Goal: Navigation & Orientation: Find specific page/section

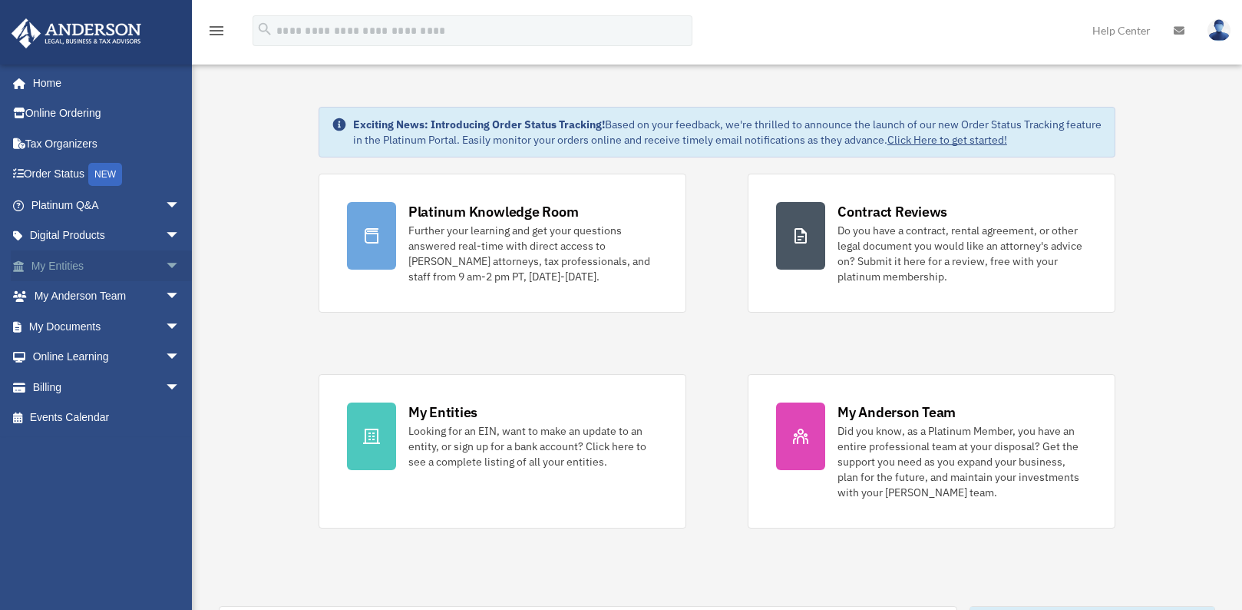
click at [165, 268] on span "arrow_drop_down" at bounding box center [180, 265] width 31 height 31
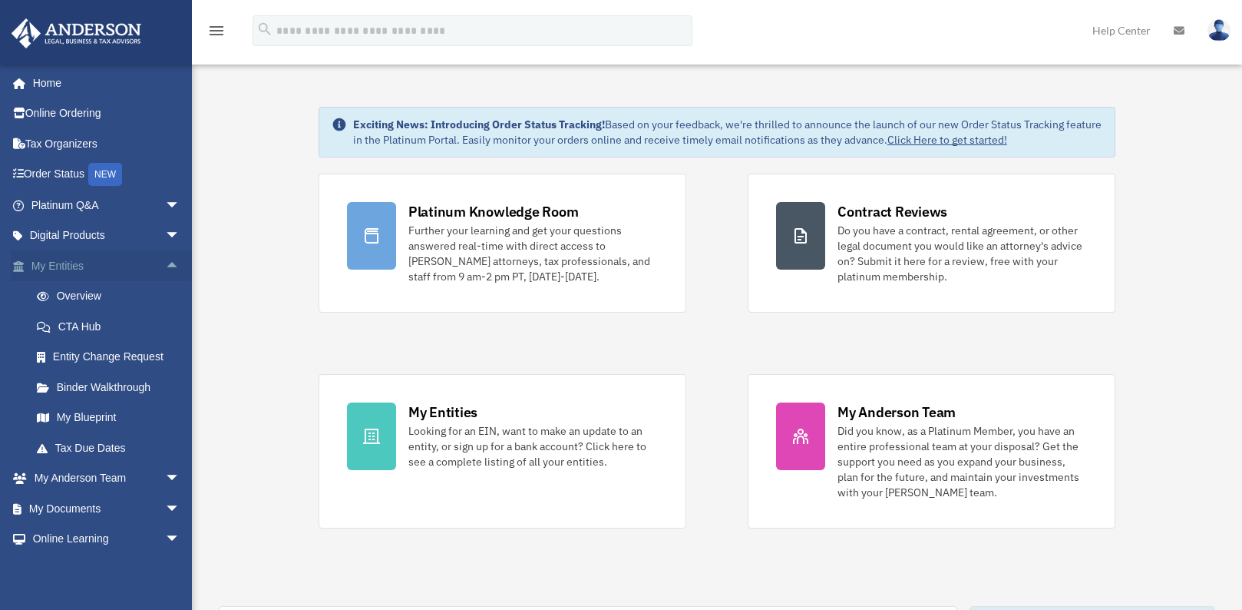
click at [167, 276] on span "arrow_drop_up" at bounding box center [180, 265] width 31 height 31
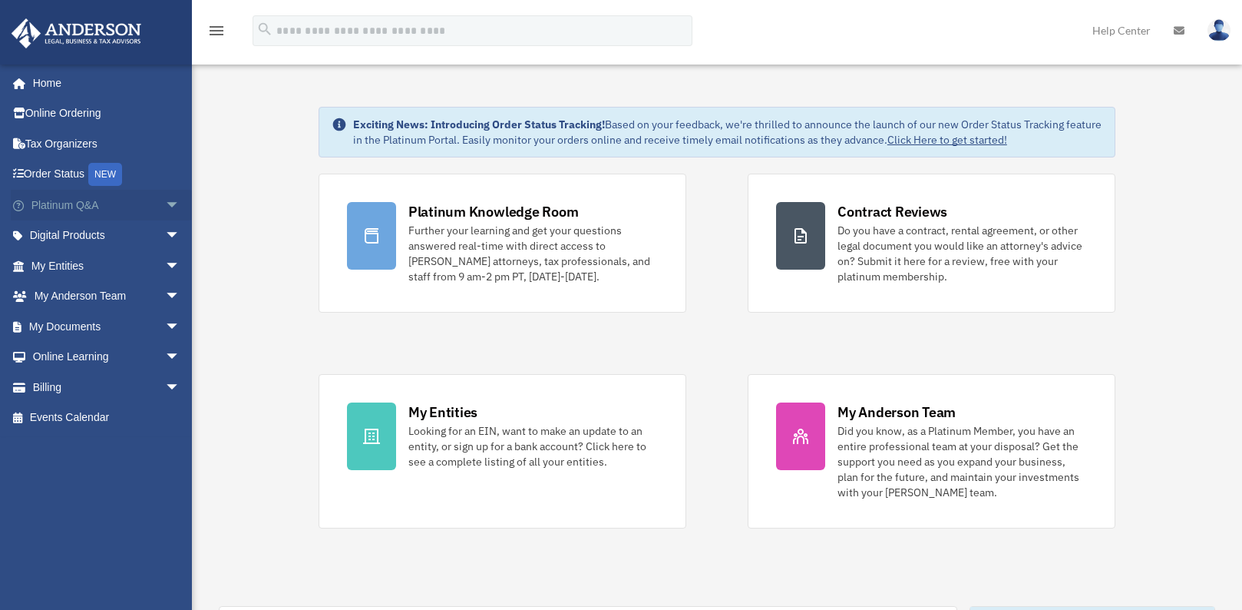
click at [165, 207] on span "arrow_drop_down" at bounding box center [180, 205] width 31 height 31
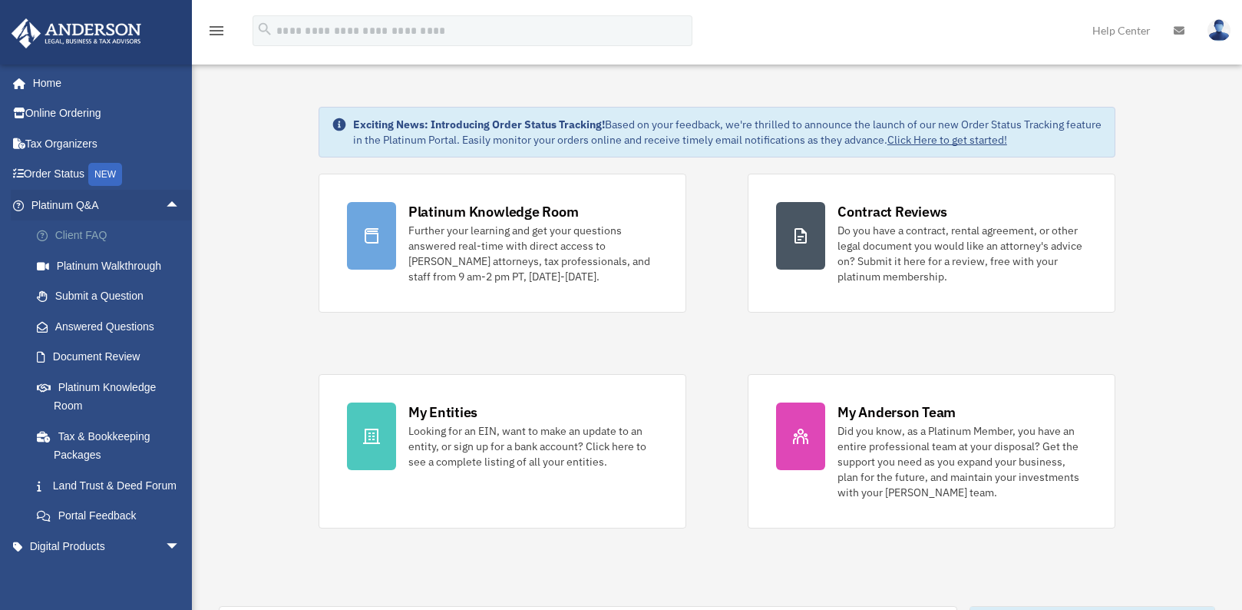
scroll to position [77, 0]
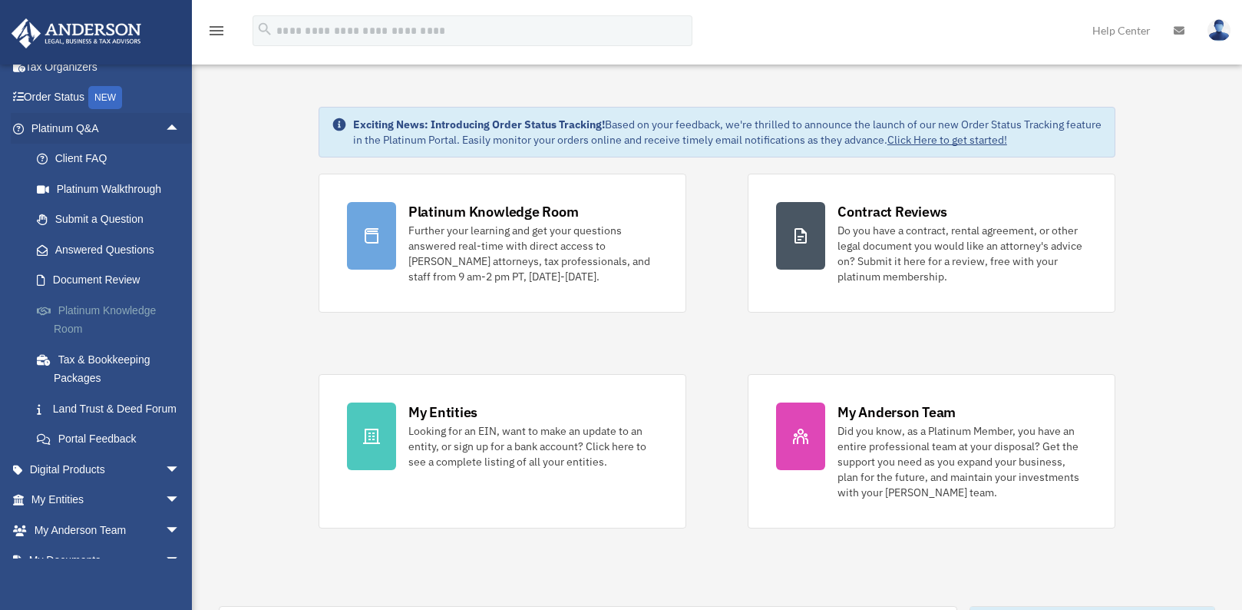
click at [120, 318] on link "Platinum Knowledge Room" at bounding box center [112, 319] width 182 height 49
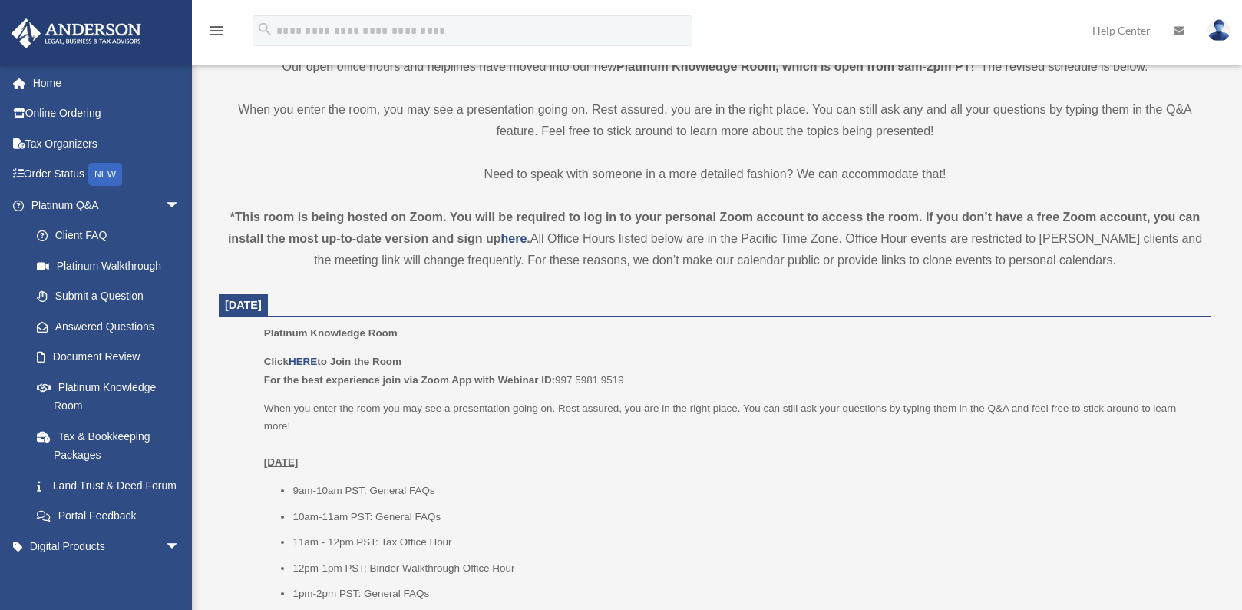
scroll to position [461, 0]
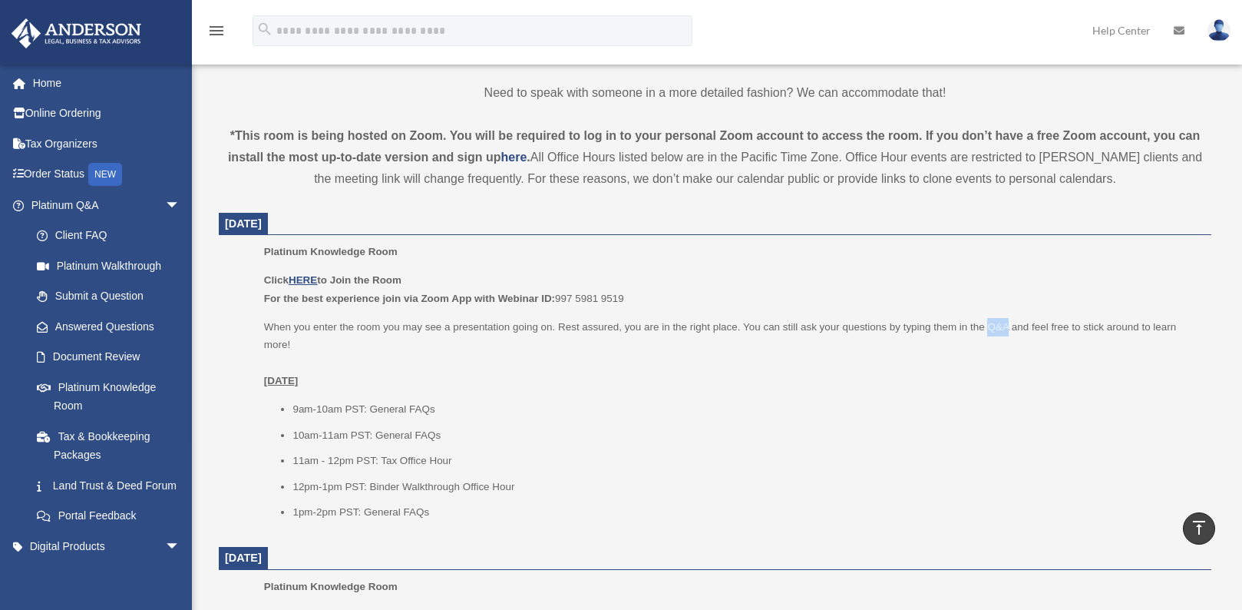
drag, startPoint x: 990, startPoint y: 328, endPoint x: 1007, endPoint y: 329, distance: 17.7
click at [1007, 329] on p "When you enter the room you may see a presentation going on. Rest assured, you …" at bounding box center [732, 354] width 937 height 72
click at [770, 448] on ul "9am-10am PST: General FAQs 10am-11am PST: General FAQs 11am - 12pm PST: Tax Off…" at bounding box center [732, 460] width 937 height 121
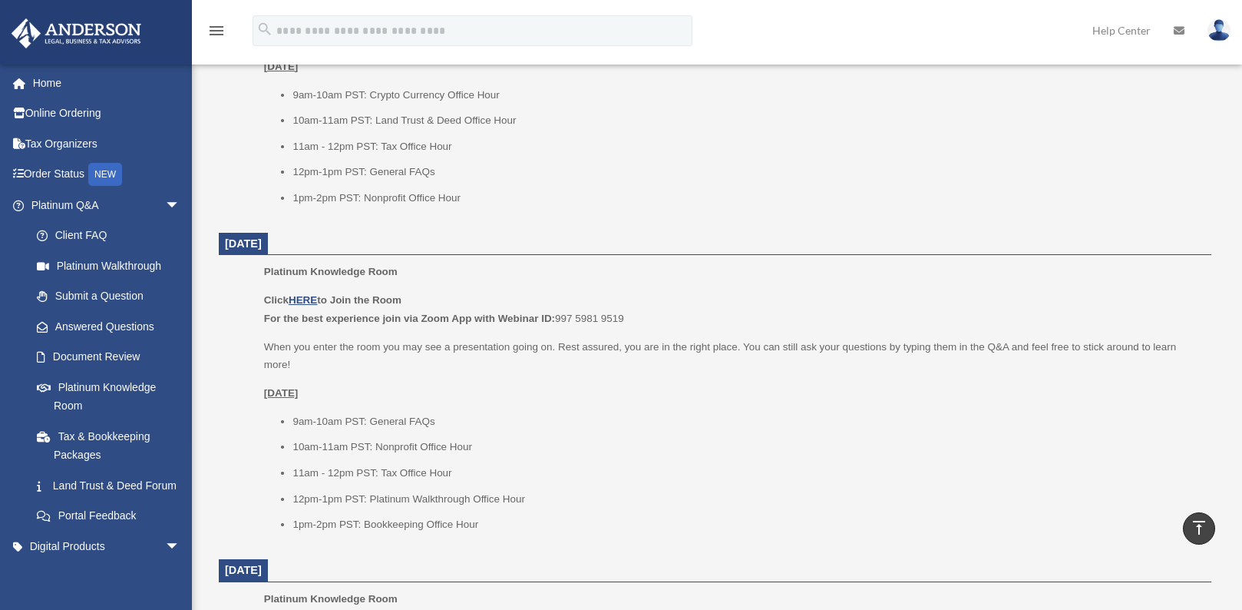
scroll to position [917, 0]
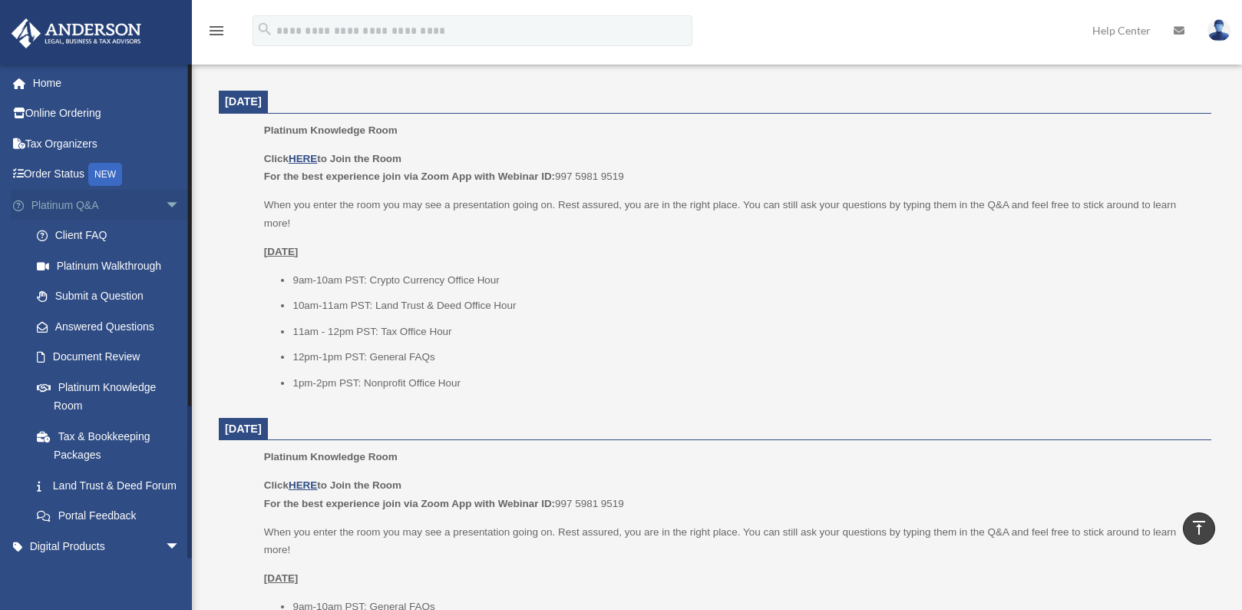
click at [165, 205] on span "arrow_drop_down" at bounding box center [180, 205] width 31 height 31
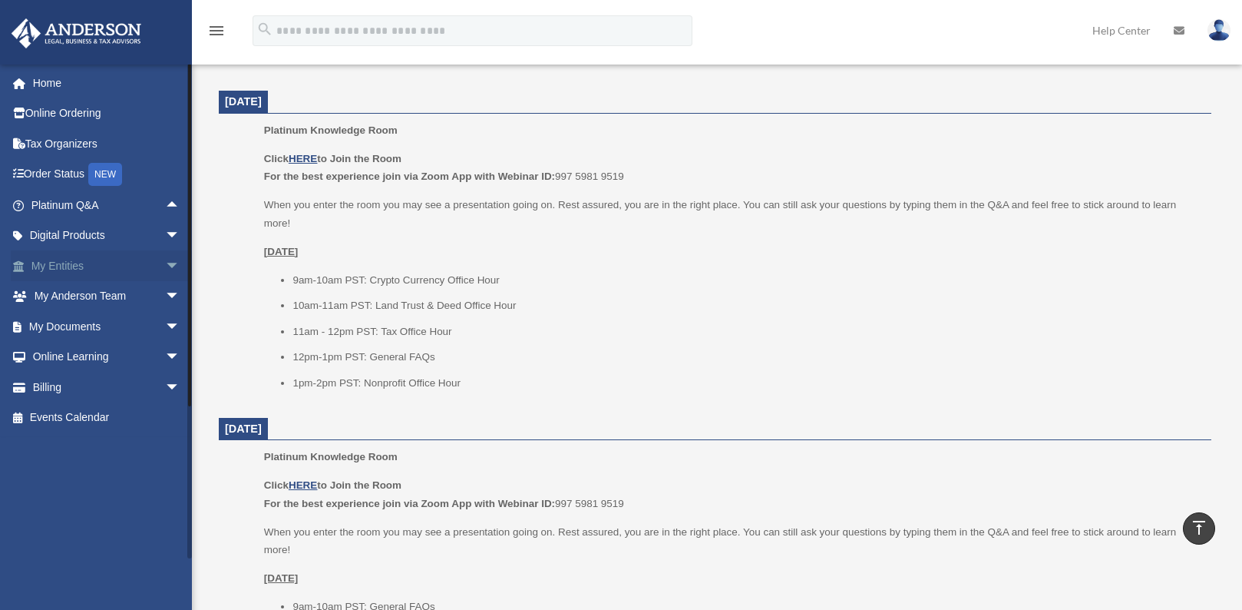
click at [165, 269] on span "arrow_drop_down" at bounding box center [180, 265] width 31 height 31
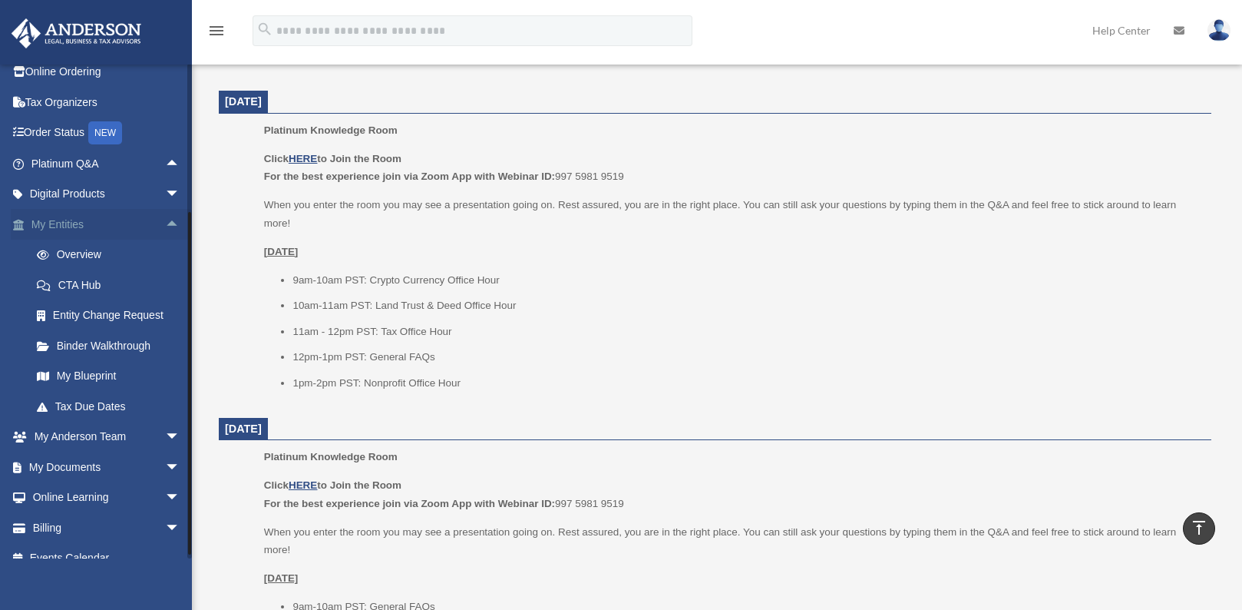
scroll to position [60, 0]
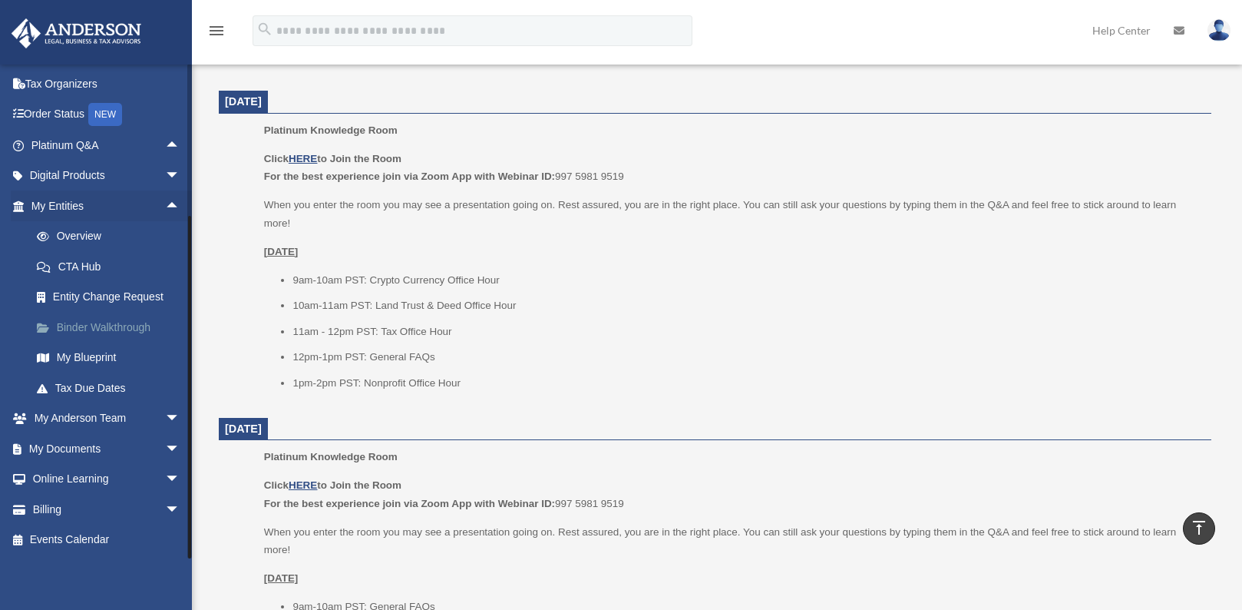
click at [110, 327] on link "Binder Walkthrough" at bounding box center [112, 327] width 182 height 31
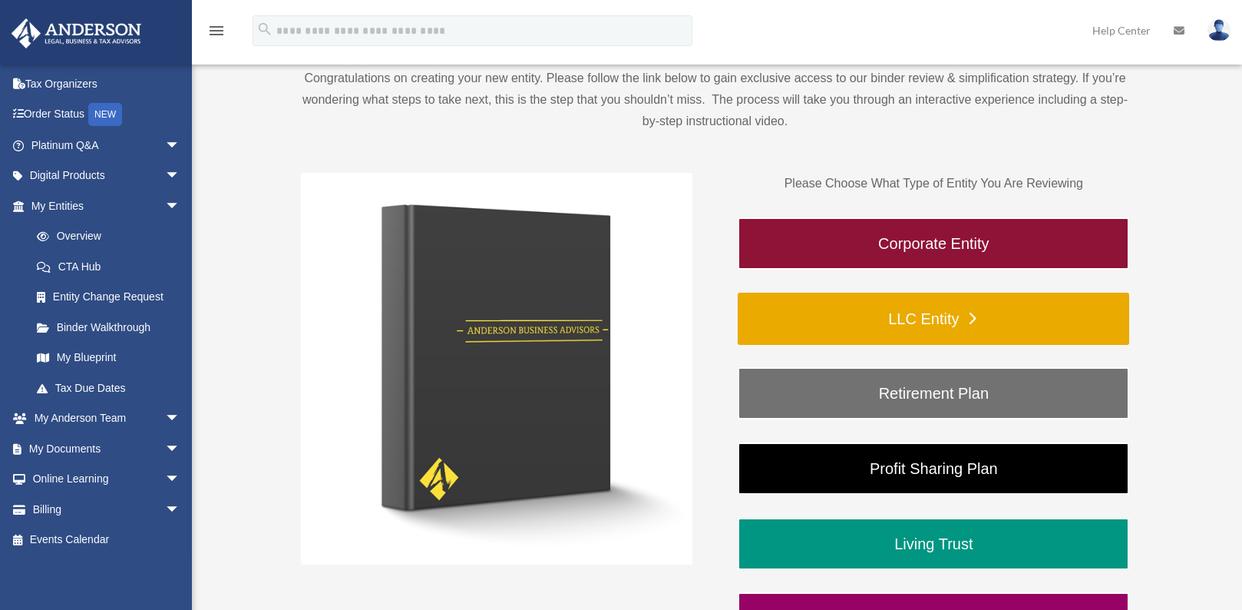
scroll to position [154, 0]
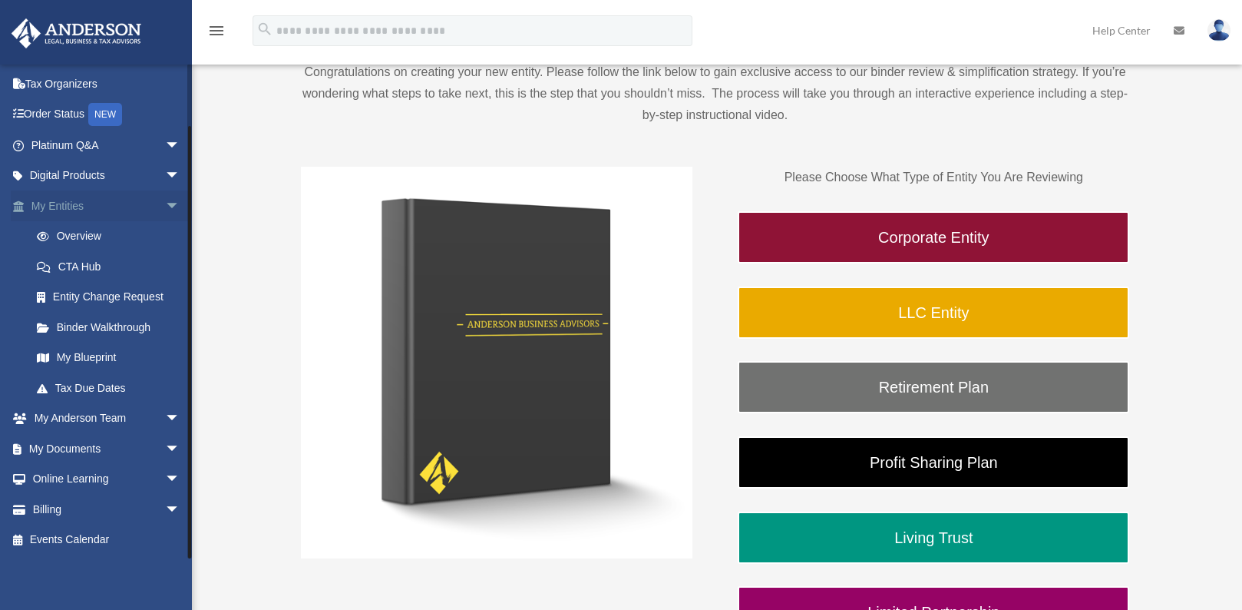
click at [165, 203] on span "arrow_drop_down" at bounding box center [180, 205] width 31 height 31
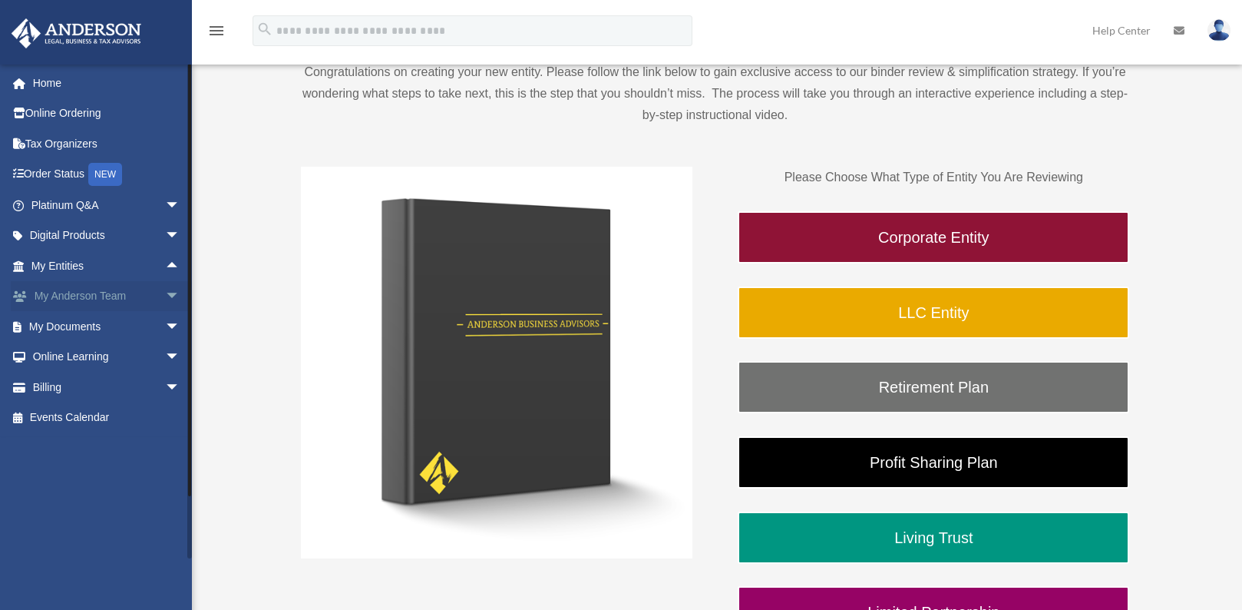
click at [165, 296] on span "arrow_drop_down" at bounding box center [180, 296] width 31 height 31
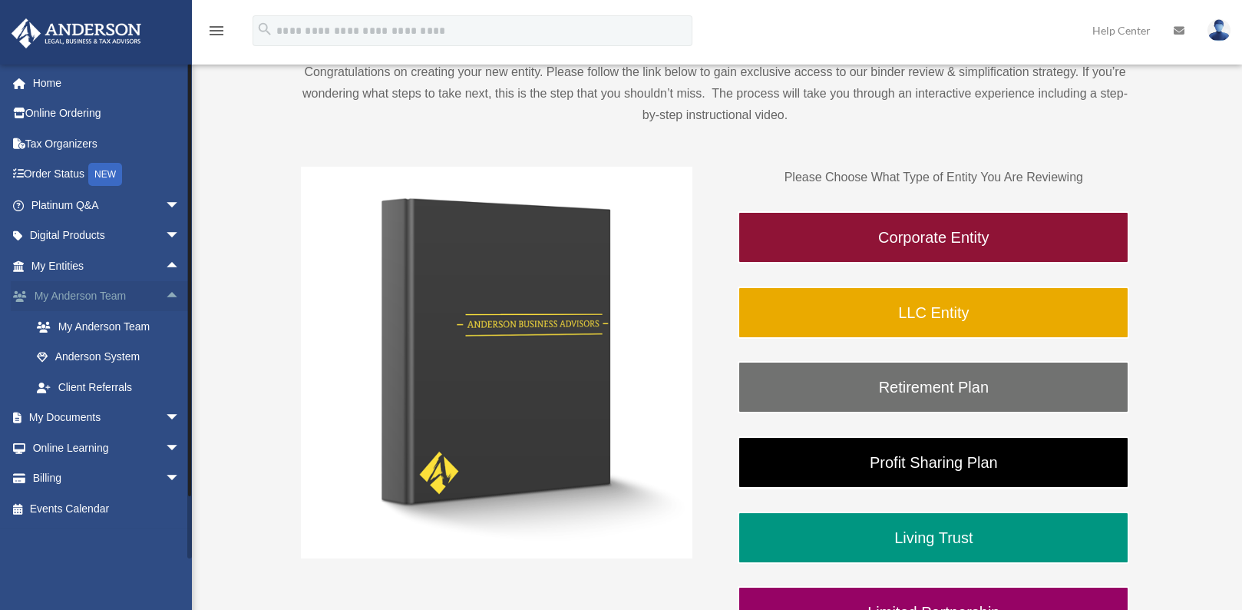
click at [165, 296] on span "arrow_drop_up" at bounding box center [180, 296] width 31 height 31
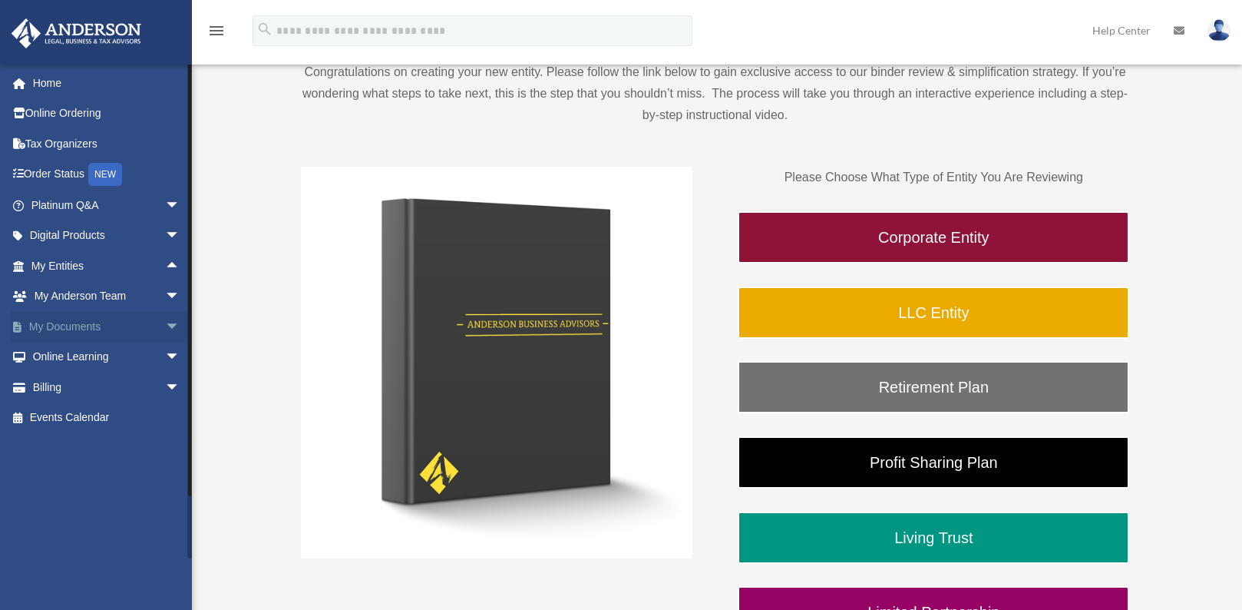
click at [165, 329] on span "arrow_drop_down" at bounding box center [180, 326] width 31 height 31
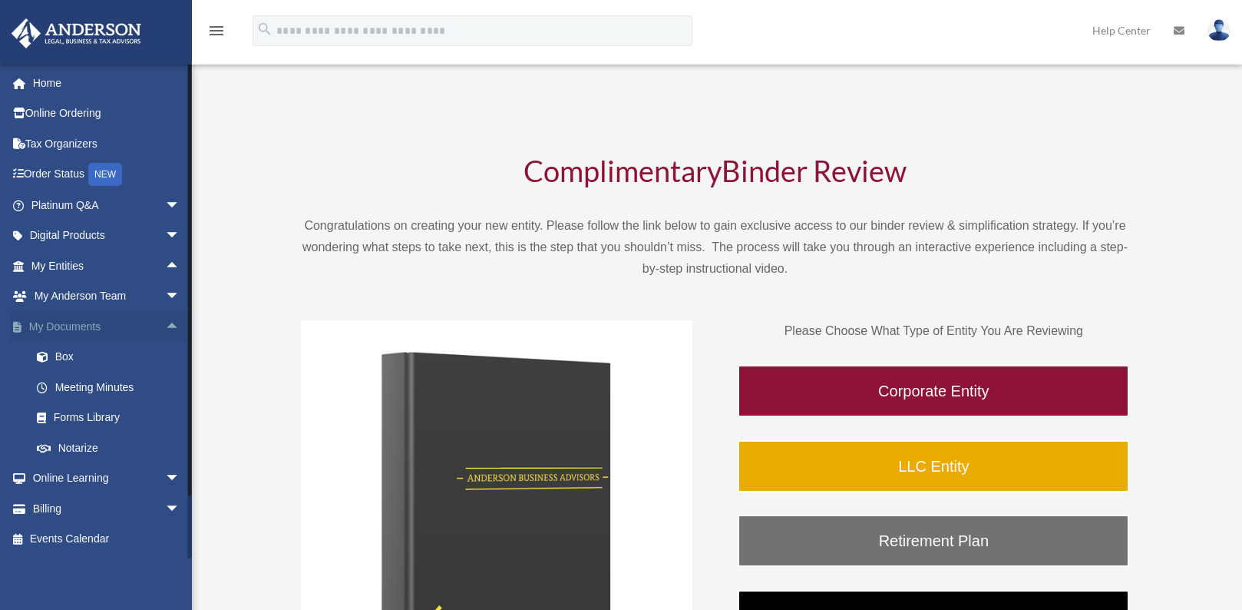
click at [165, 327] on span "arrow_drop_up" at bounding box center [180, 326] width 31 height 31
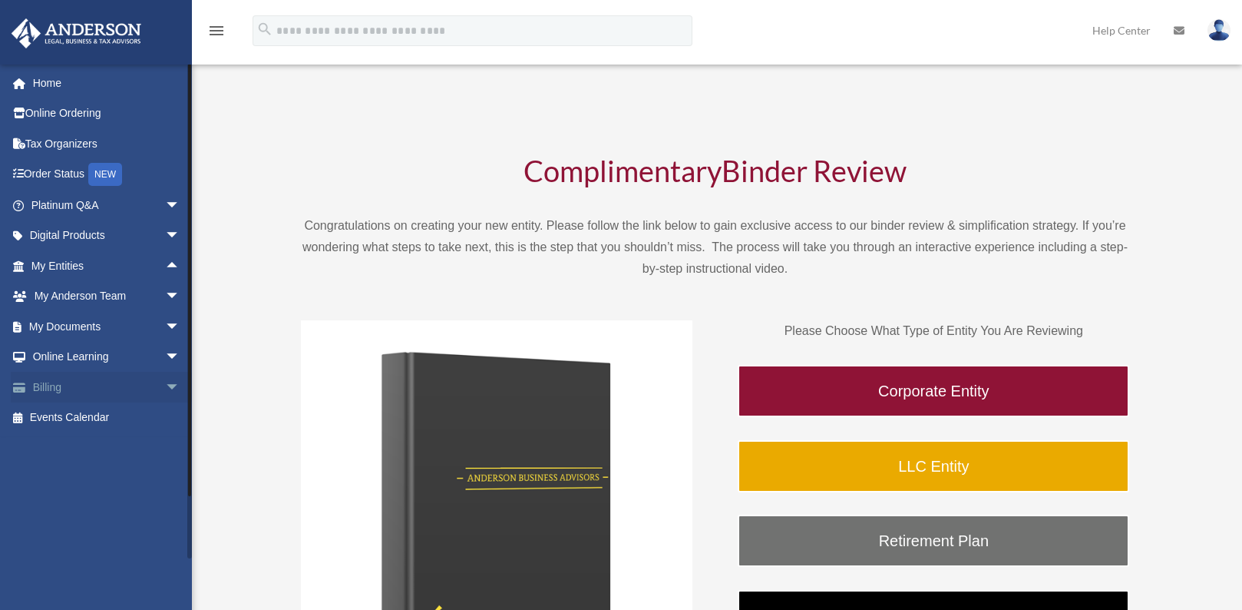
click at [165, 386] on span "arrow_drop_down" at bounding box center [180, 387] width 31 height 31
click at [165, 385] on span "arrow_drop_up" at bounding box center [180, 387] width 31 height 31
click at [46, 88] on link "Home" at bounding box center [107, 83] width 193 height 31
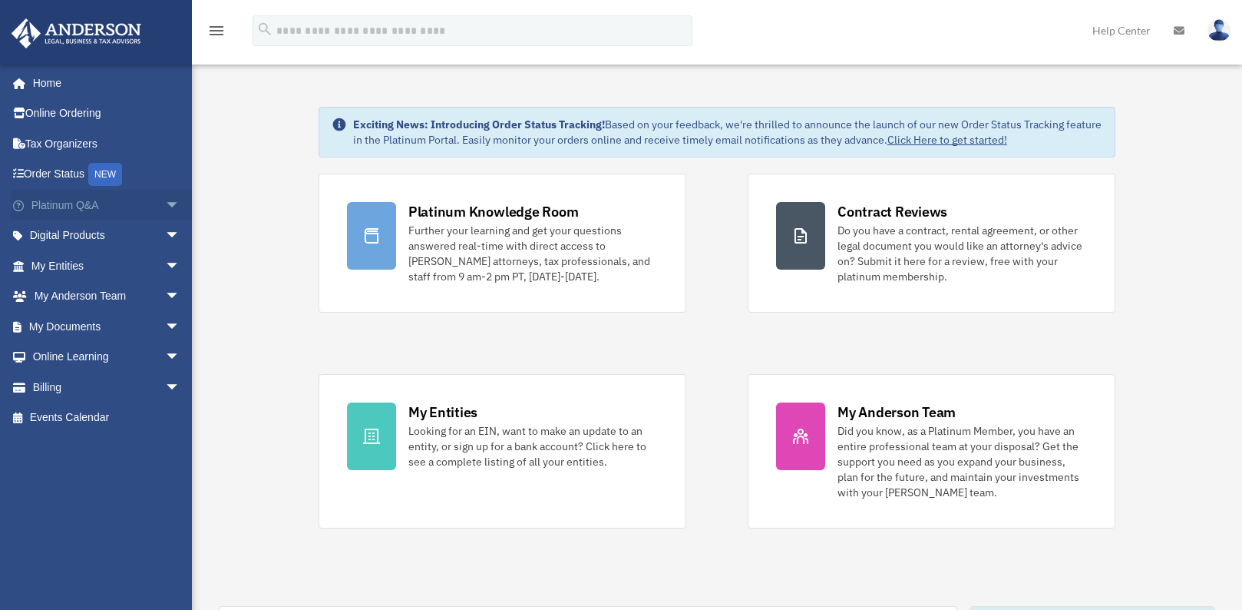
click at [165, 205] on span "arrow_drop_down" at bounding box center [180, 205] width 31 height 31
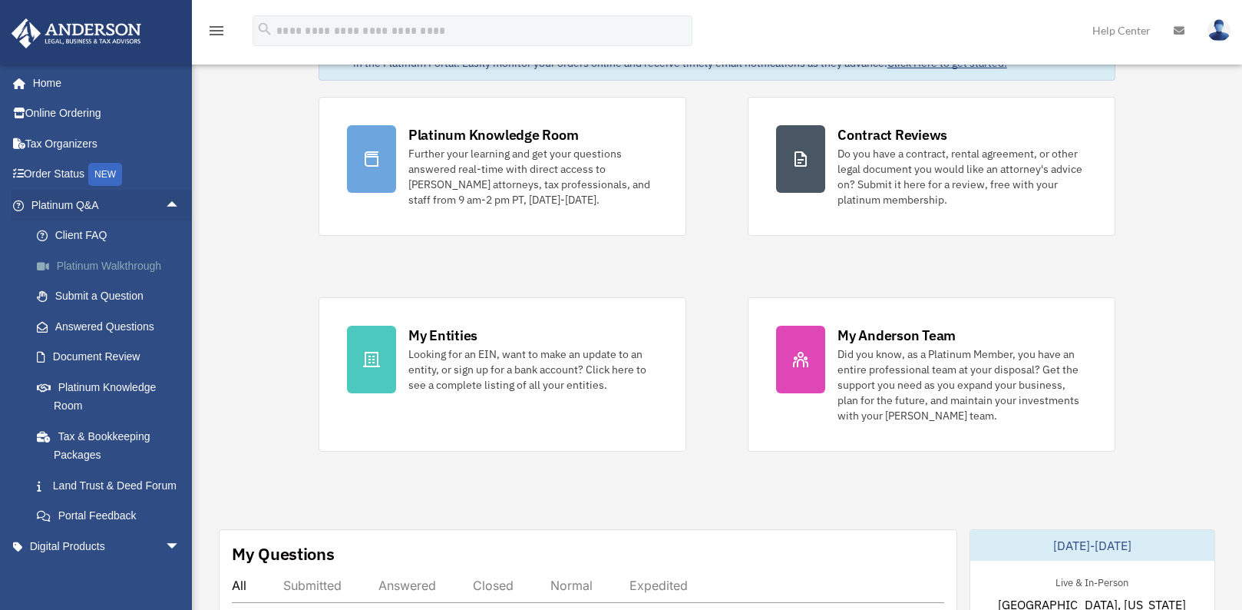
scroll to position [77, 0]
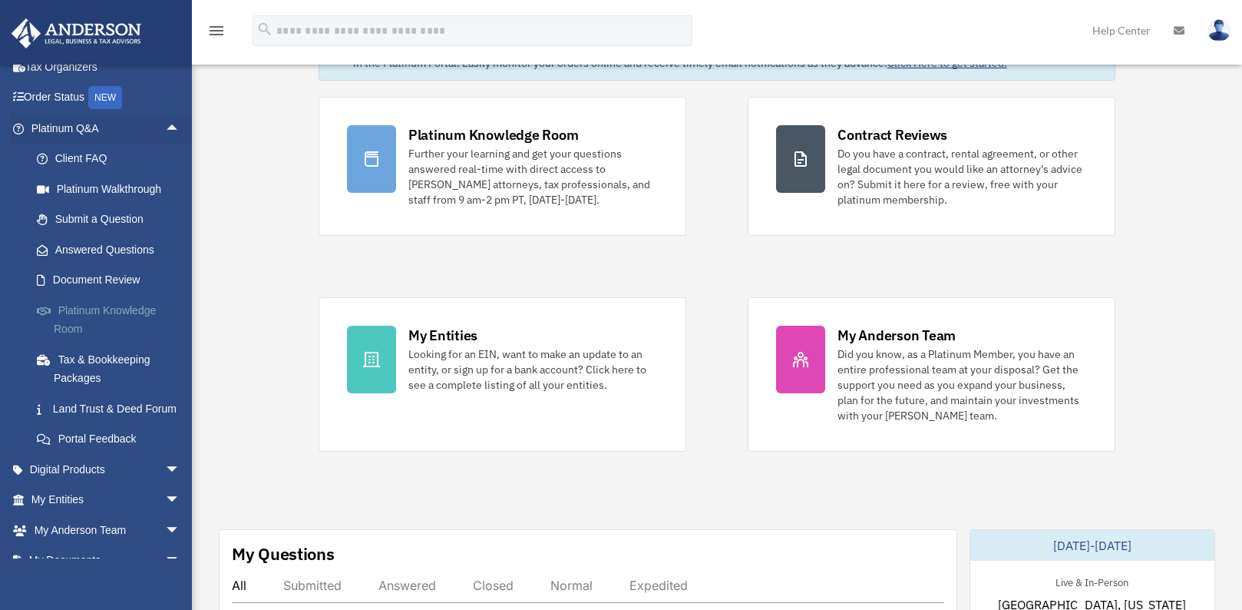
click at [86, 325] on link "Platinum Knowledge Room" at bounding box center [112, 319] width 182 height 49
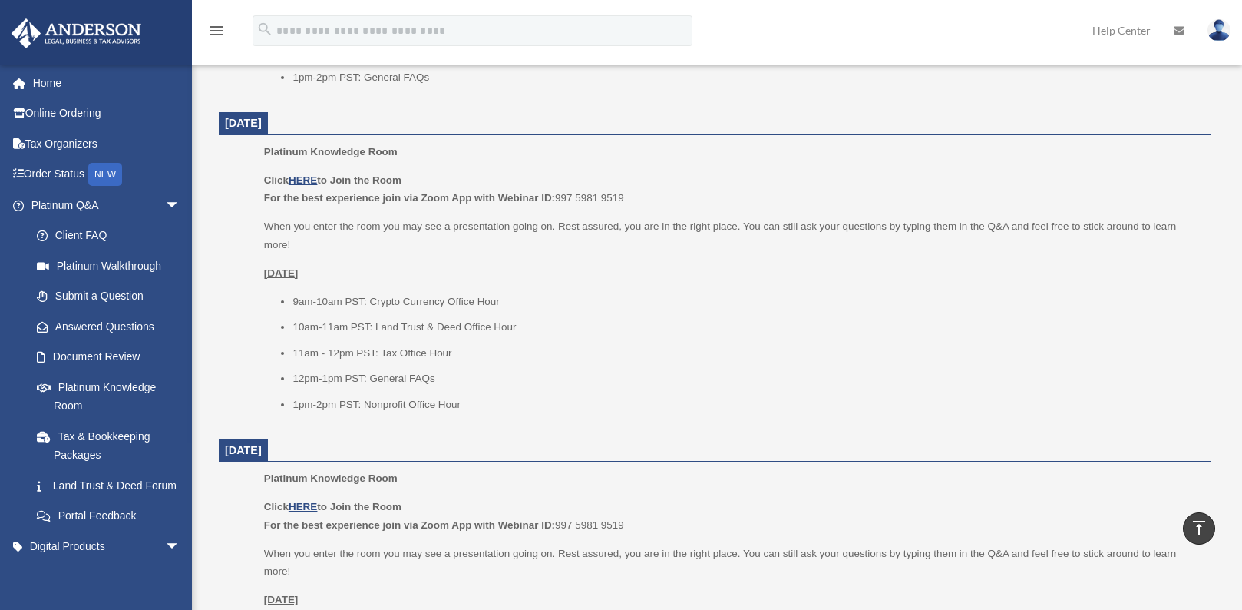
scroll to position [845, 0]
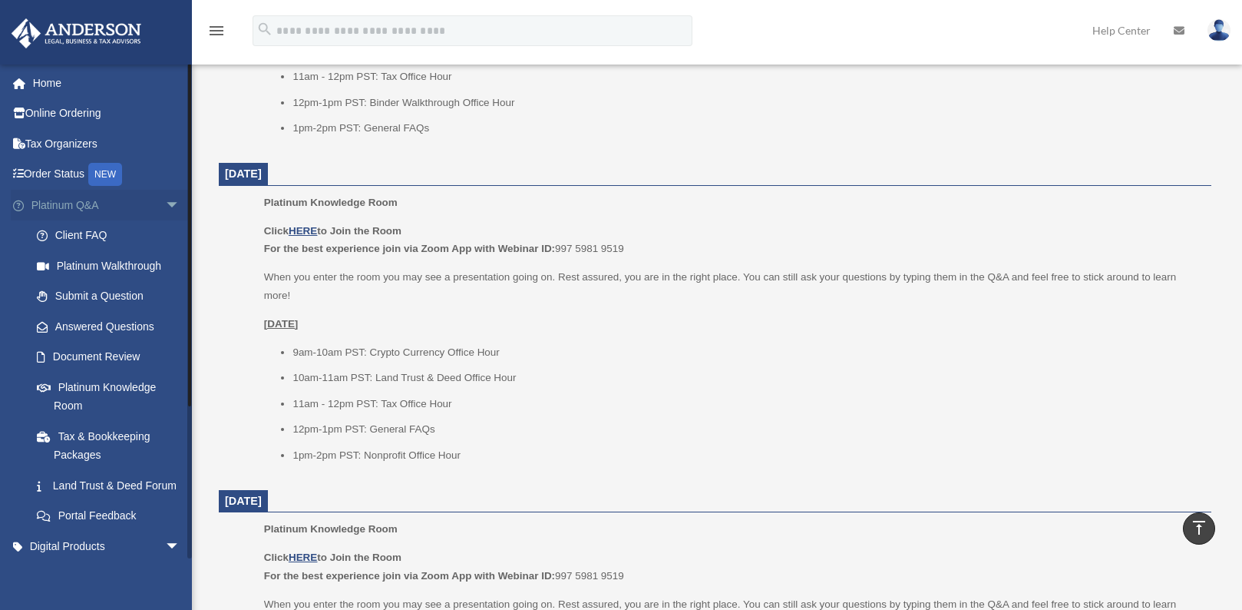
click at [165, 206] on span "arrow_drop_down" at bounding box center [180, 205] width 31 height 31
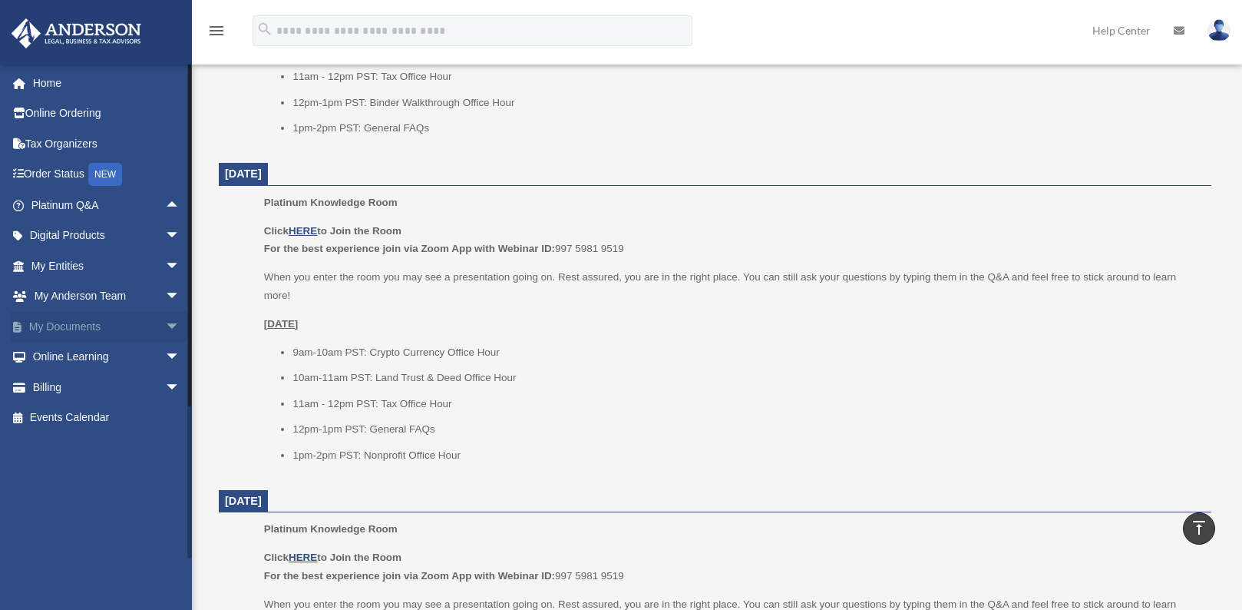
click at [165, 326] on span "arrow_drop_down" at bounding box center [180, 326] width 31 height 31
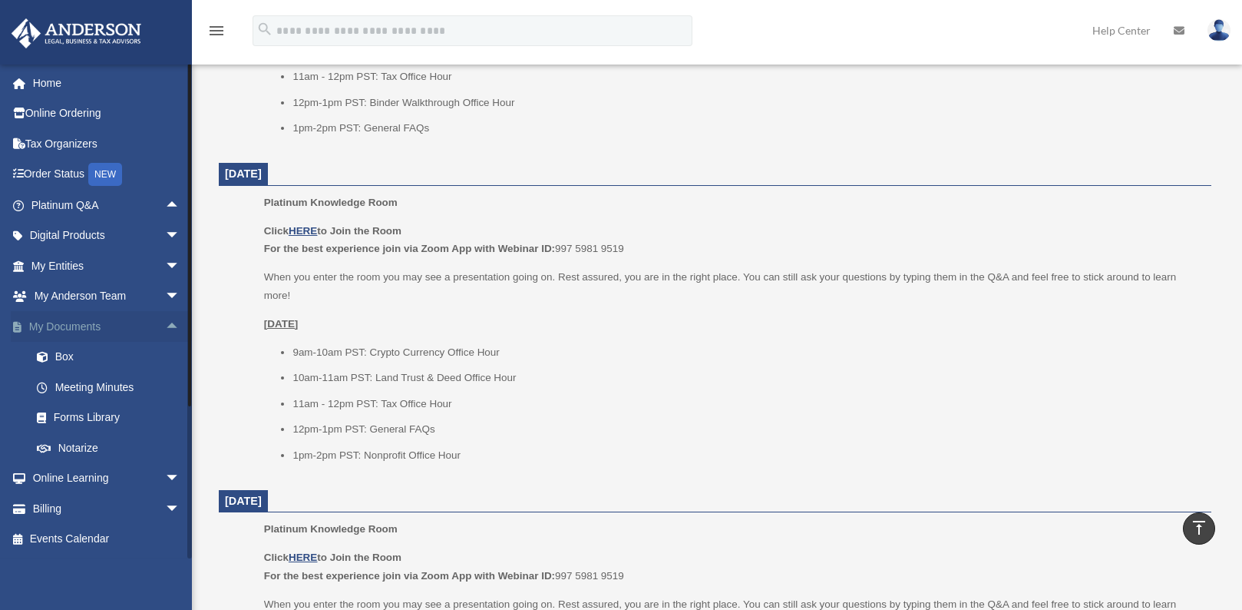
click at [165, 326] on span "arrow_drop_up" at bounding box center [180, 326] width 31 height 31
